Goal: Navigation & Orientation: Find specific page/section

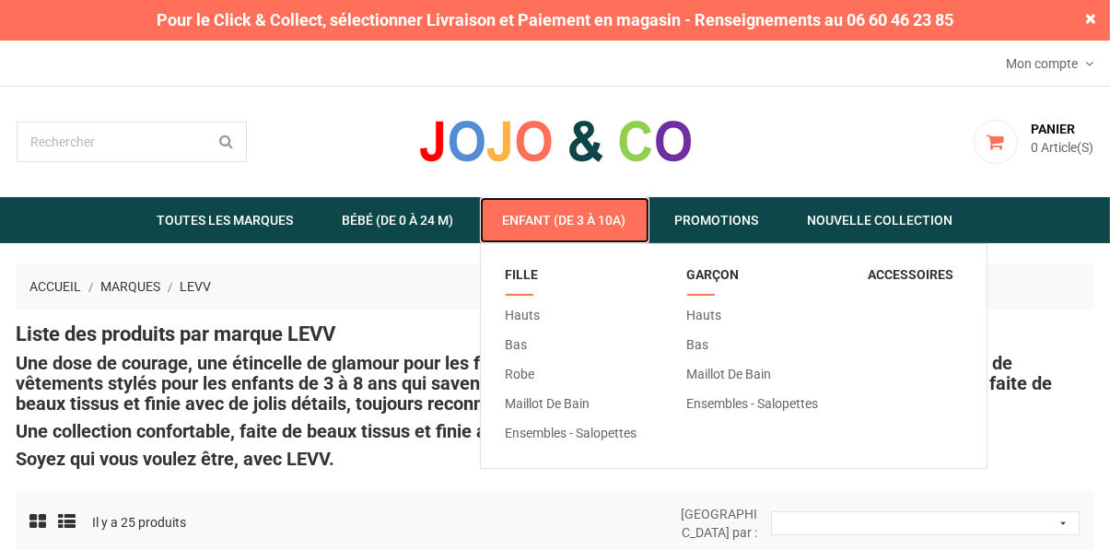
click at [588, 213] on link "  Enfant (de 3 à 10A)" at bounding box center [565, 220] width 170 height 46
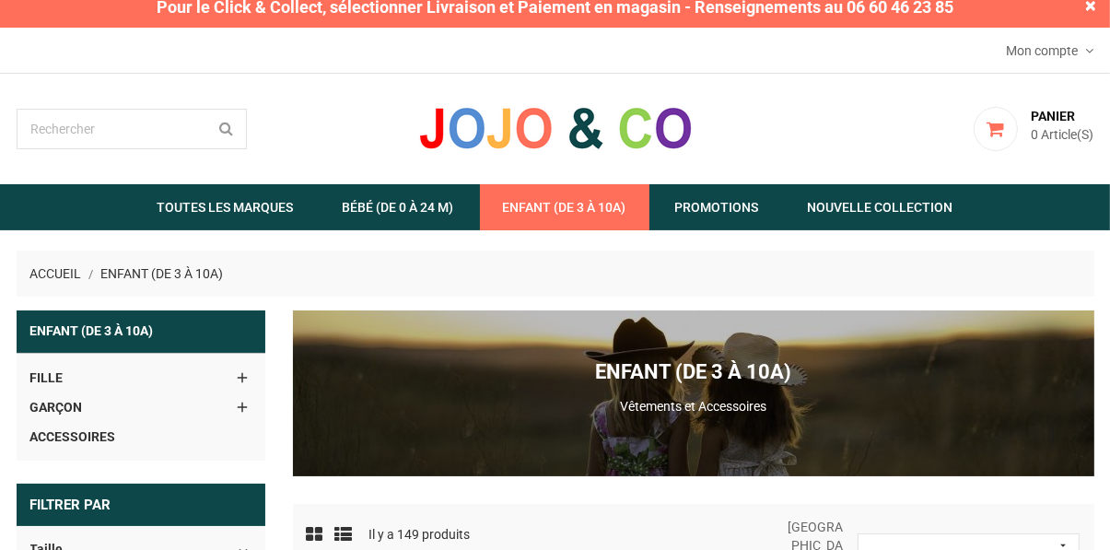
scroll to position [12, 0]
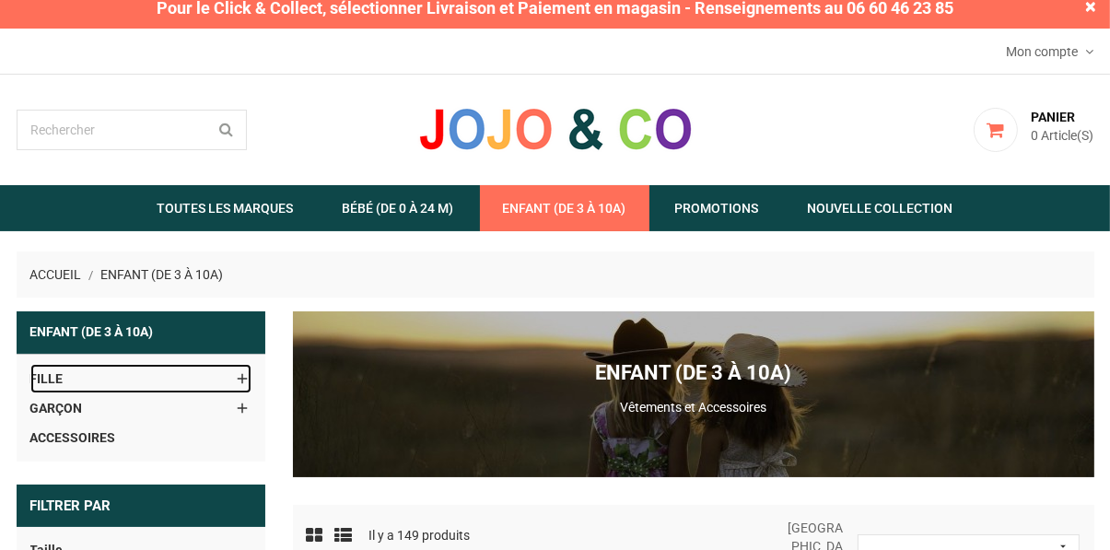
click at [111, 374] on link "Fille" at bounding box center [140, 378] width 221 height 29
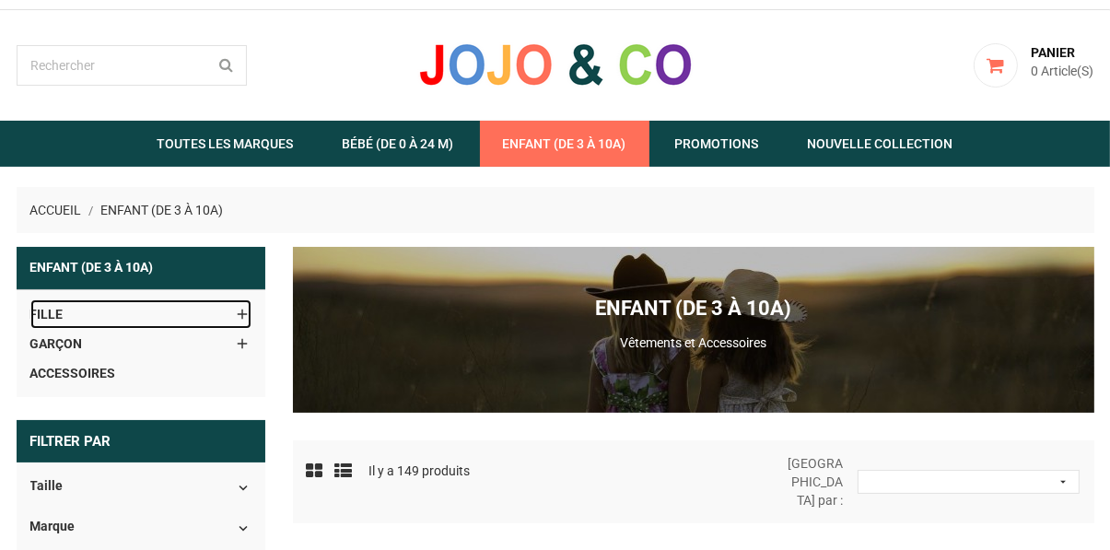
scroll to position [89, 0]
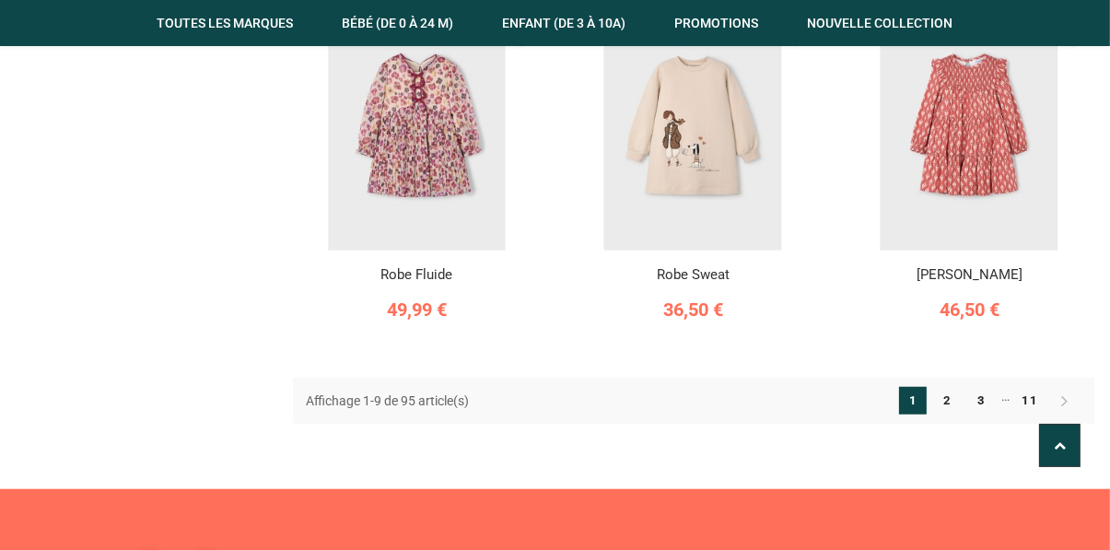
scroll to position [1276, 0]
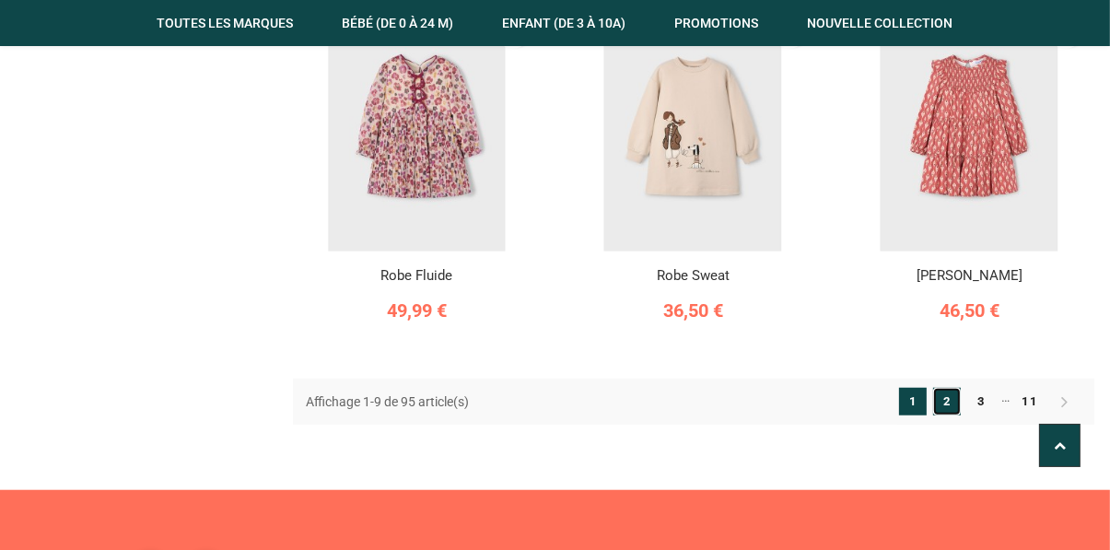
click at [943, 388] on link "2" at bounding box center [947, 402] width 28 height 28
